Goal: Task Accomplishment & Management: Use online tool/utility

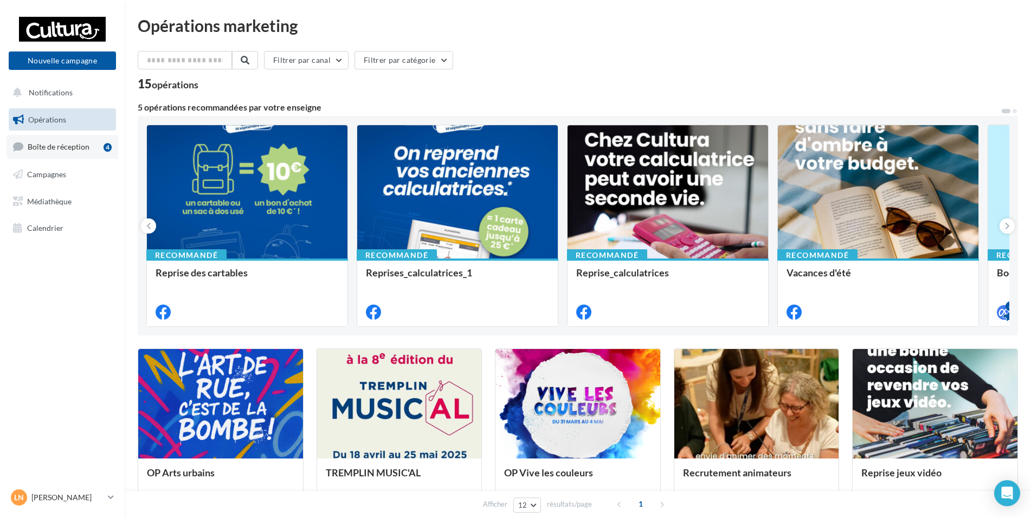
click at [53, 144] on span "Boîte de réception" at bounding box center [59, 146] width 62 height 9
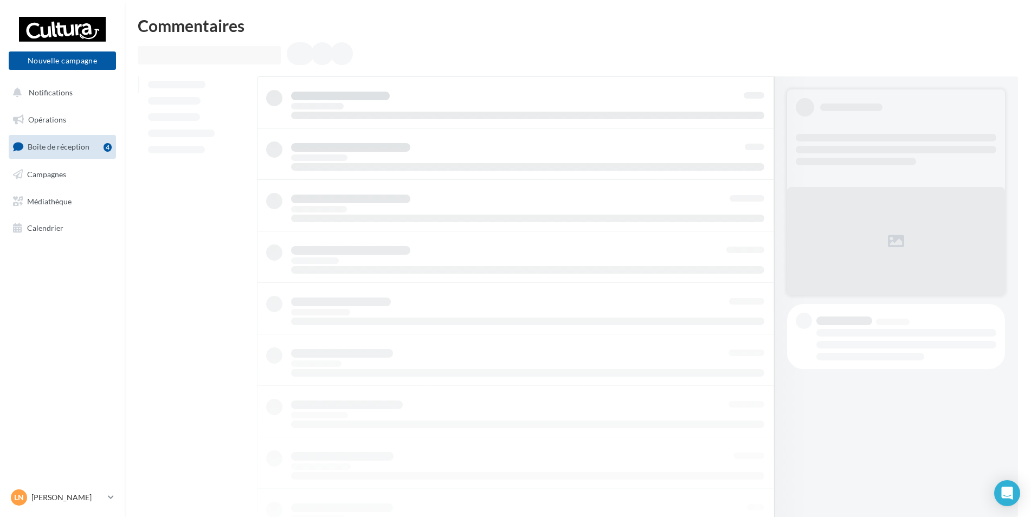
click at [49, 150] on span "Boîte de réception" at bounding box center [59, 146] width 62 height 9
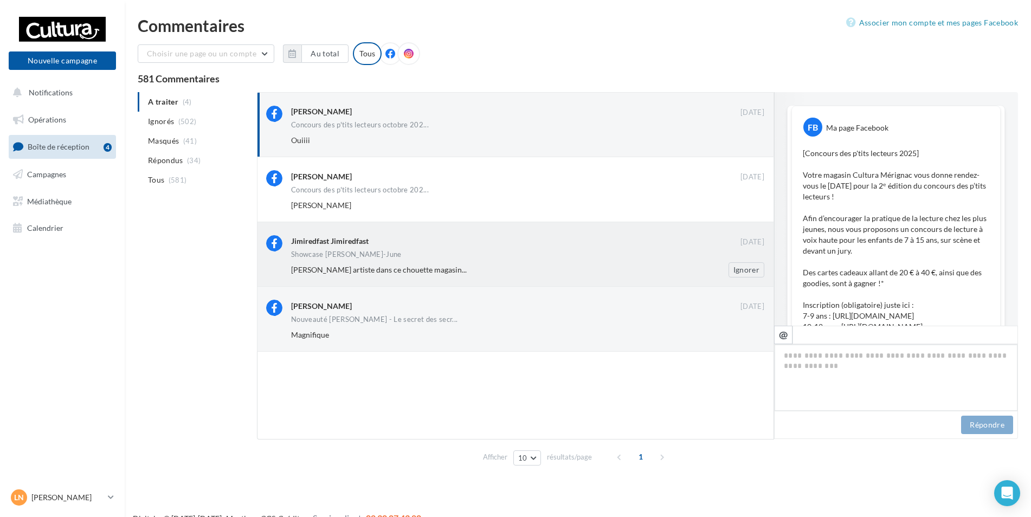
scroll to position [821, 0]
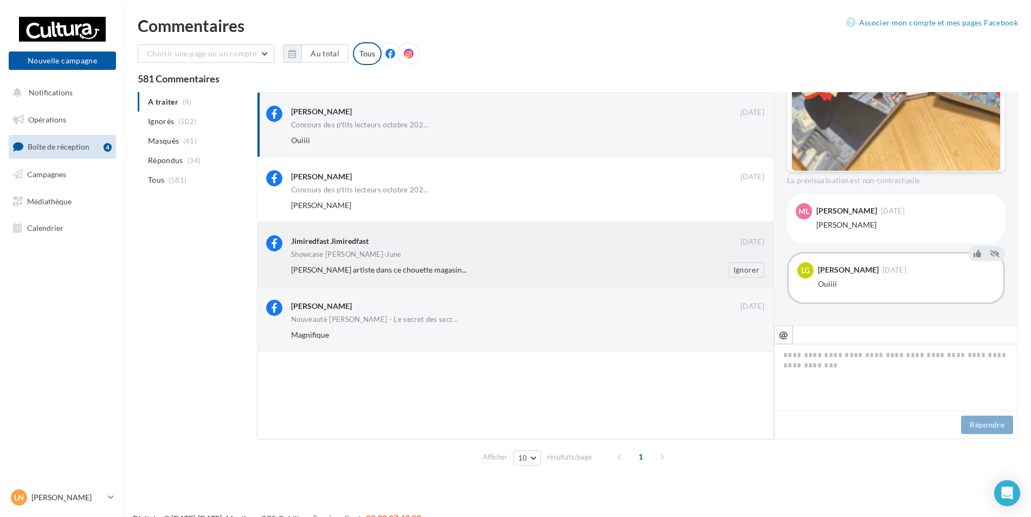
click at [375, 257] on div "Showcase Sara-June" at bounding box center [527, 255] width 473 height 9
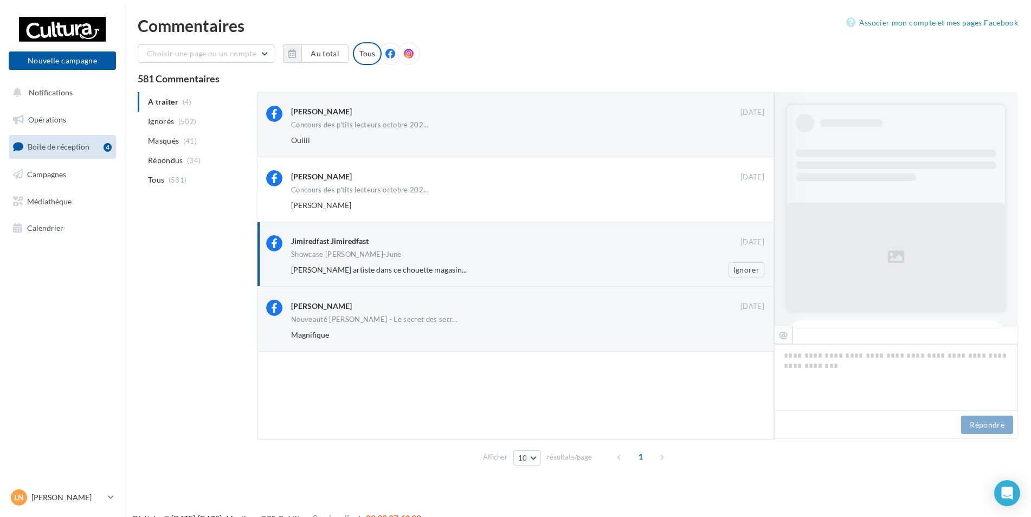
scroll to position [107, 0]
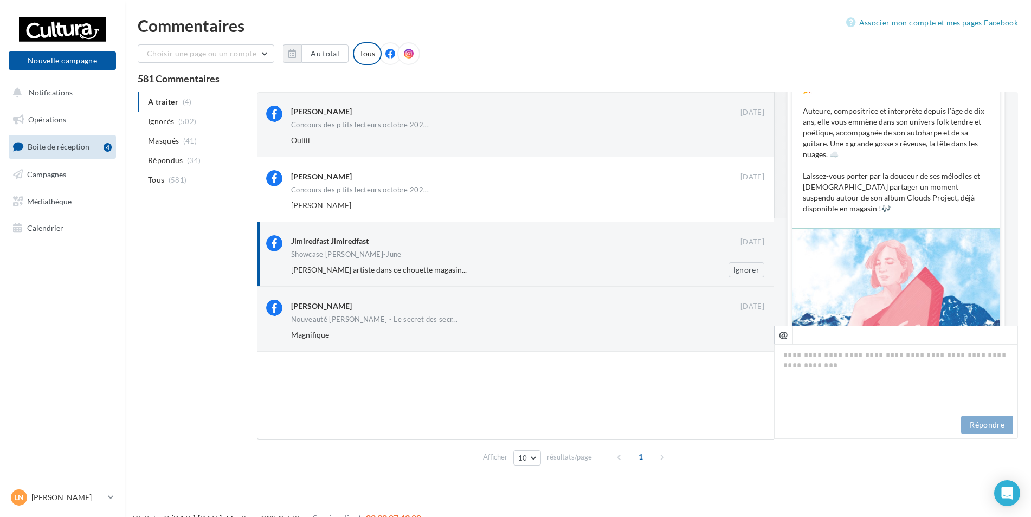
click at [686, 255] on div "Showcase Sara-June" at bounding box center [527, 255] width 473 height 9
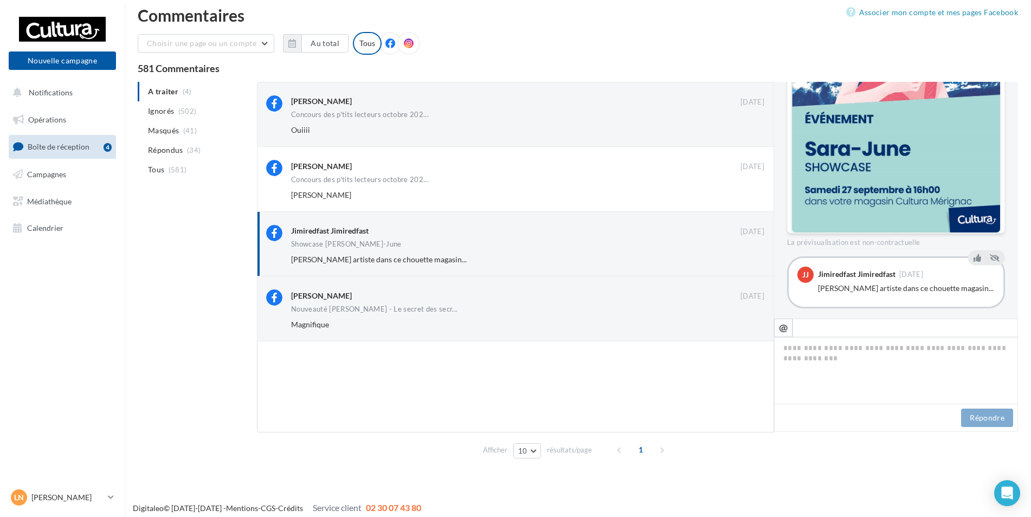
scroll to position [17, 0]
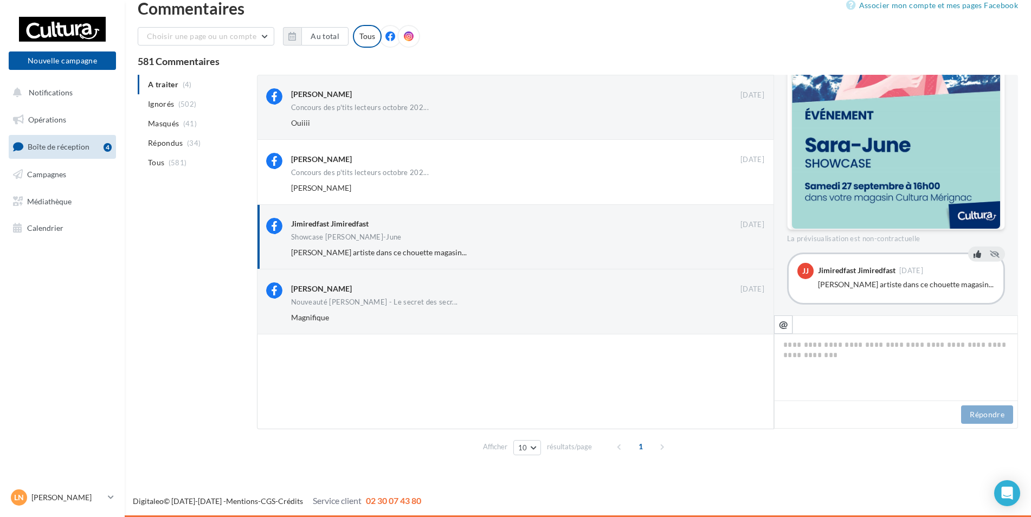
click at [973, 250] on icon at bounding box center [977, 254] width 8 height 8
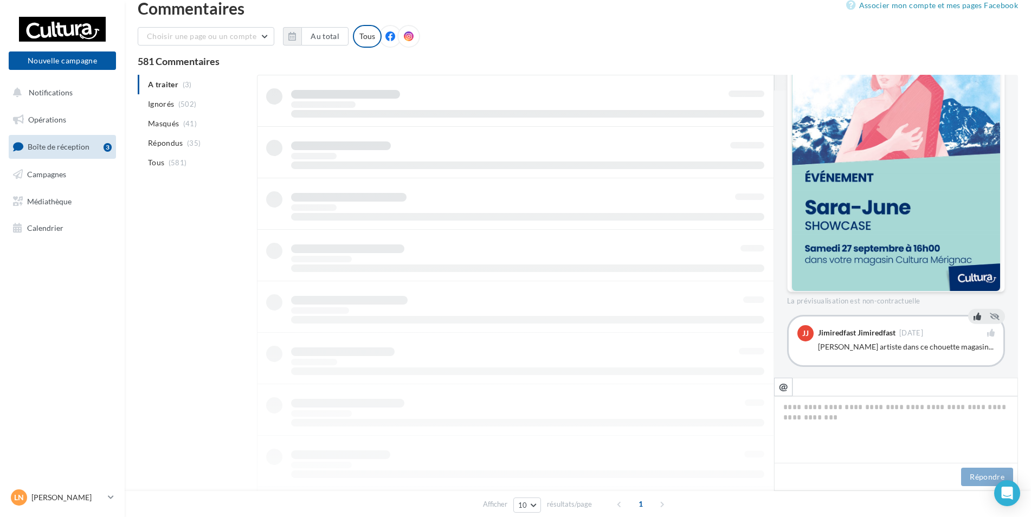
scroll to position [349, 0]
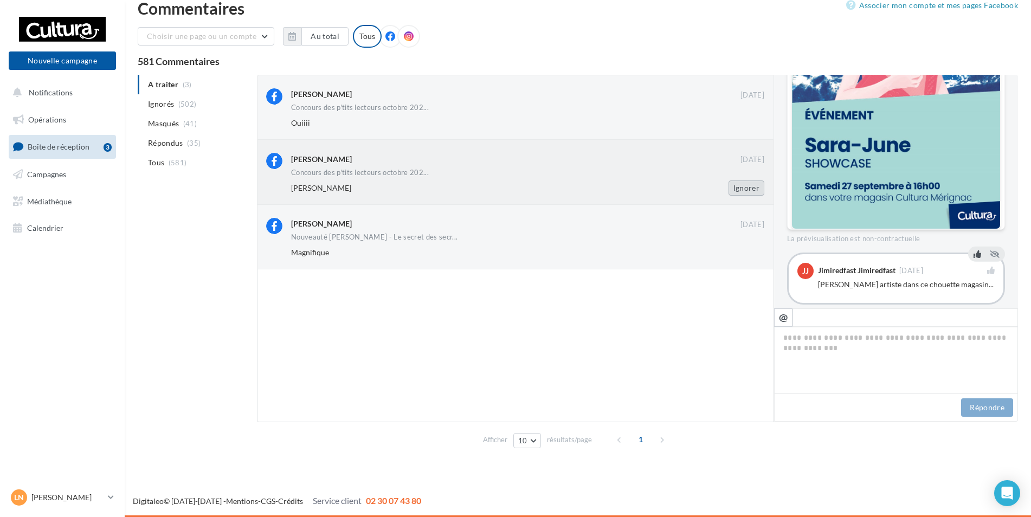
click at [743, 189] on button "Ignorer" at bounding box center [746, 187] width 36 height 15
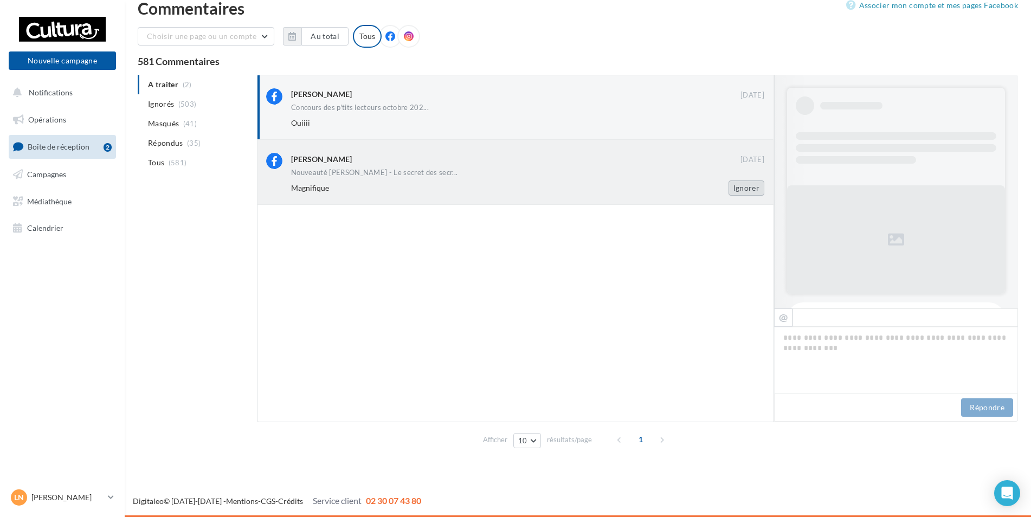
click at [744, 185] on button "Ignorer" at bounding box center [746, 187] width 36 height 15
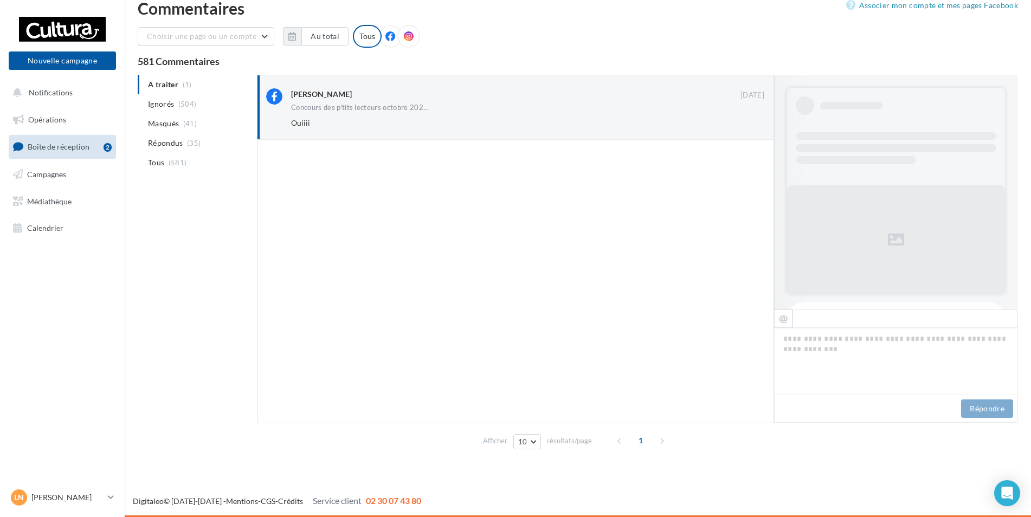
scroll to position [17, 0]
click at [734, 128] on button "Ignorer" at bounding box center [746, 122] width 36 height 15
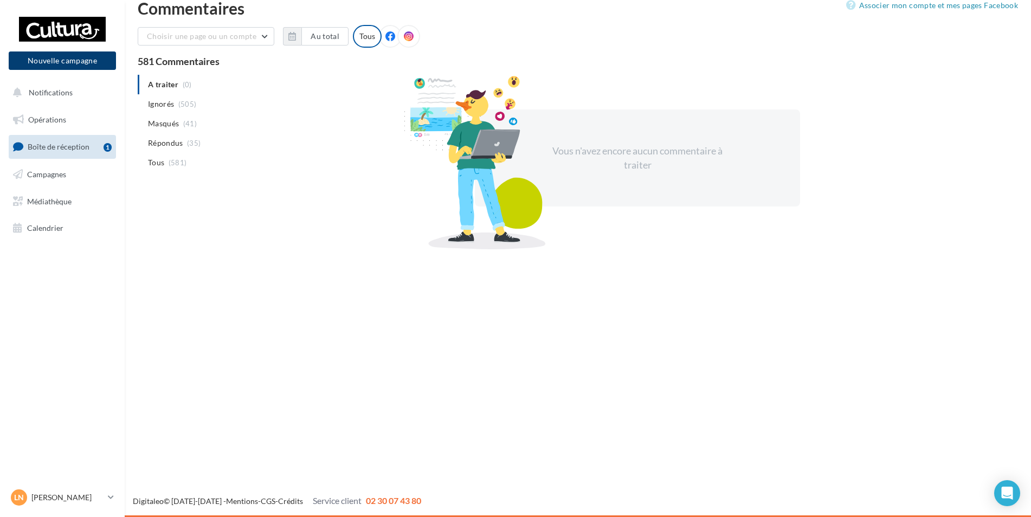
click at [70, 60] on button "Nouvelle campagne" at bounding box center [62, 60] width 107 height 18
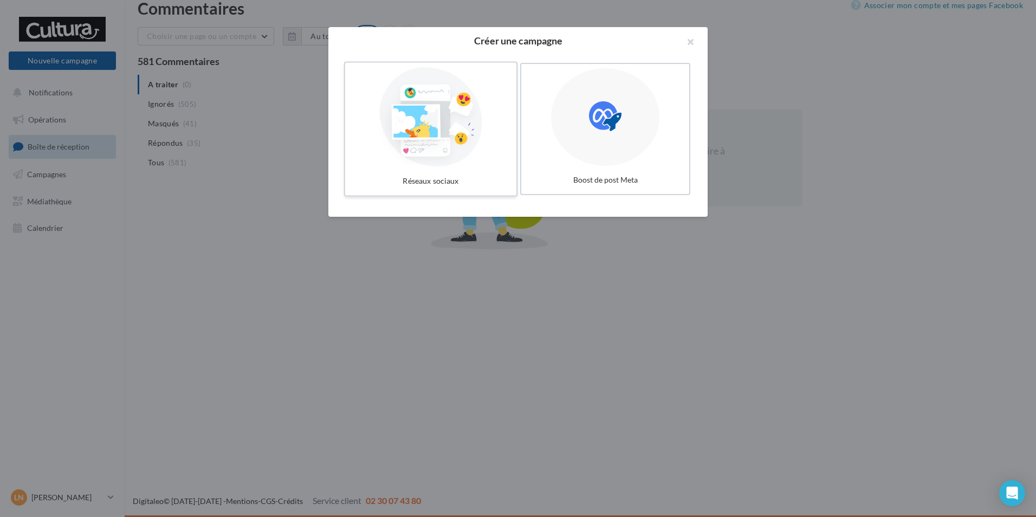
click at [349, 125] on div at bounding box center [430, 117] width 163 height 100
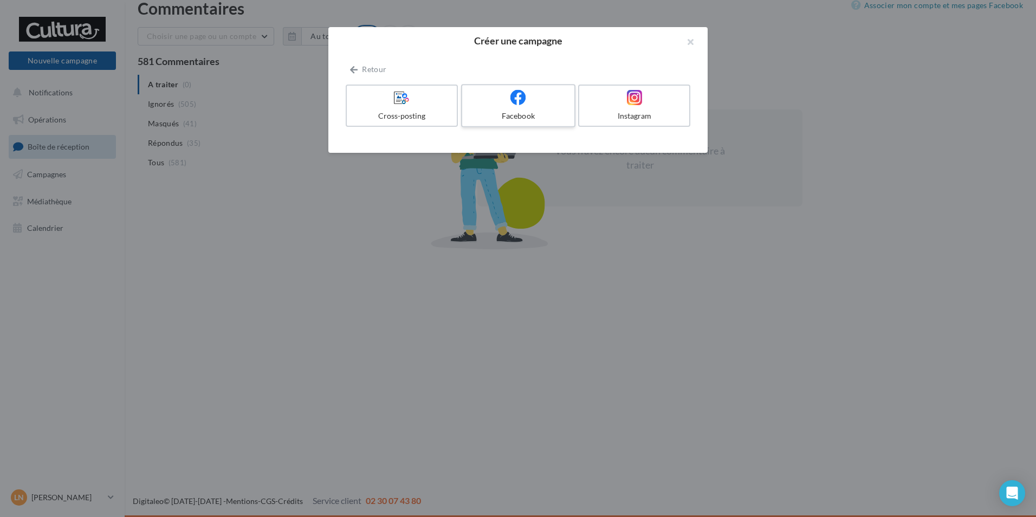
click at [516, 108] on label "Facebook" at bounding box center [518, 105] width 114 height 43
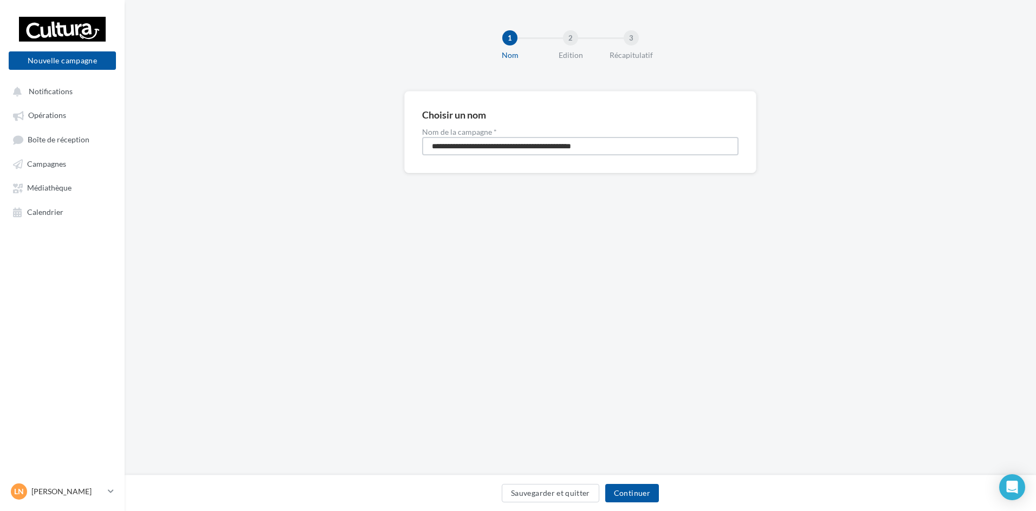
drag, startPoint x: 310, startPoint y: 158, endPoint x: 180, endPoint y: 160, distance: 129.5
click at [181, 160] on div "**********" at bounding box center [580, 149] width 911 height 117
type input "**********"
click at [627, 488] on button "Continuer" at bounding box center [632, 493] width 54 height 18
